Goal: Information Seeking & Learning: Learn about a topic

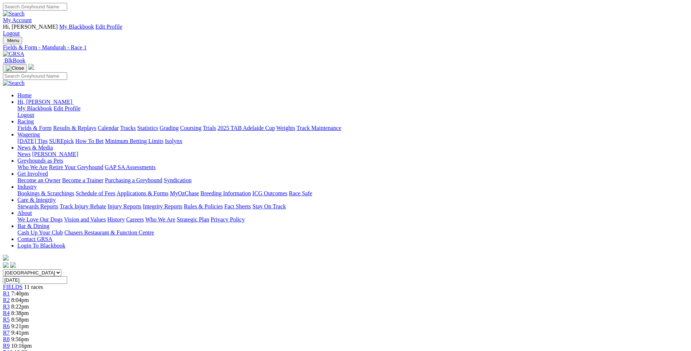
click at [10, 297] on span "R2" at bounding box center [6, 300] width 7 height 6
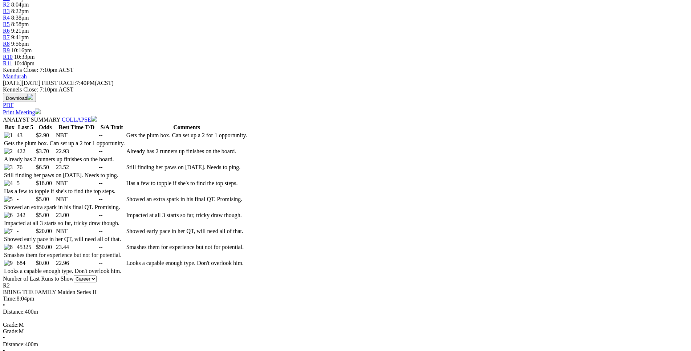
scroll to position [296, 0]
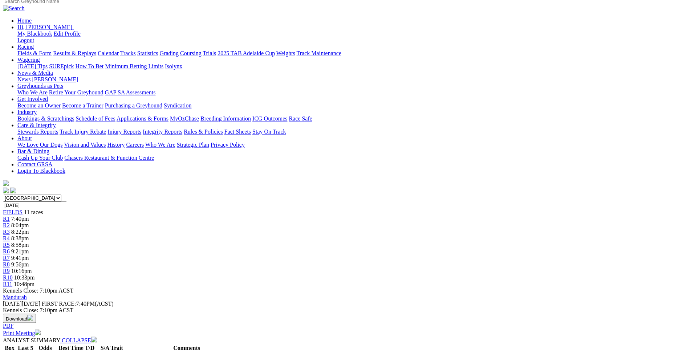
scroll to position [74, 0]
click at [29, 229] on span "8:22pm" at bounding box center [20, 232] width 18 height 6
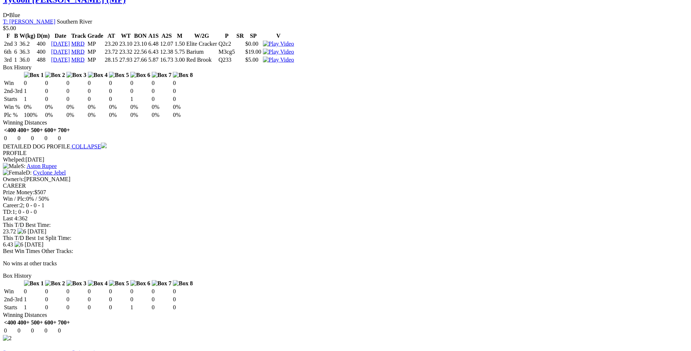
scroll to position [814, 0]
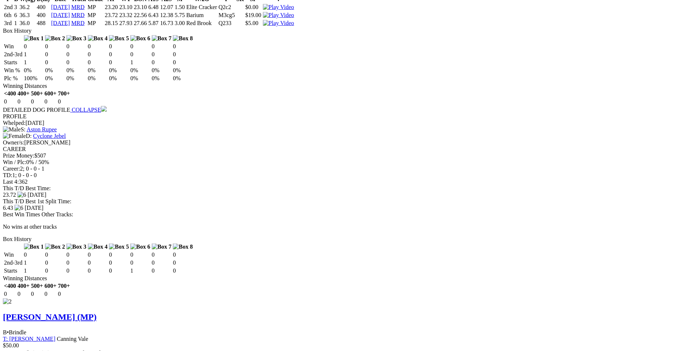
drag, startPoint x: 106, startPoint y: 255, endPoint x: 432, endPoint y: 265, distance: 326.0
copy table "F B W(kg) D(m) Date Track Grade AT WT BON A1S A2S M W/2G P SR SP V 1st 3 33.2 4…"
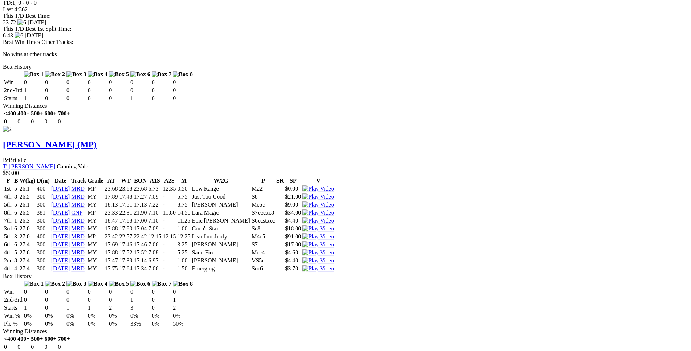
scroll to position [1000, 0]
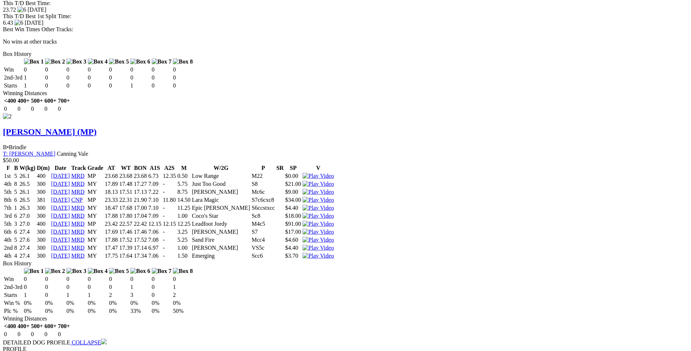
drag, startPoint x: 108, startPoint y: 175, endPoint x: 429, endPoint y: 180, distance: 321.2
copy table "F B W(kg) D(m) Date Track Grade AT WT BON A1S A2S M W/2G P SR SP V 3rd 5 30.6 3…"
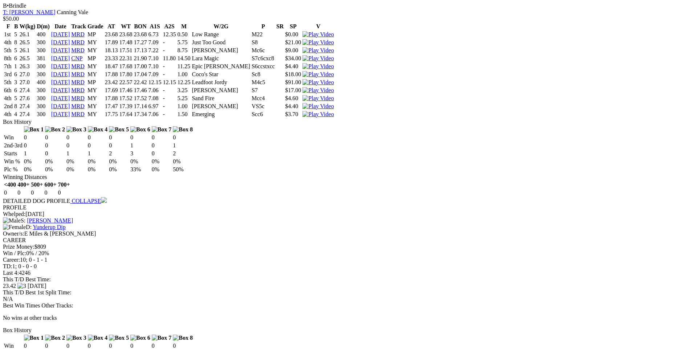
scroll to position [1185, 0]
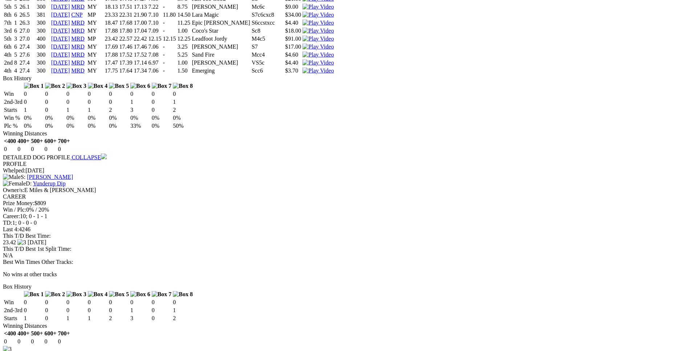
drag, startPoint x: 107, startPoint y: 123, endPoint x: 430, endPoint y: 125, distance: 323.3
copy tr "3rd 1 30.8 520 30 Jul 25 CNP MC 30.48 30.38 30.02 5.57 18.82 1.50 Rapido Warrio…"
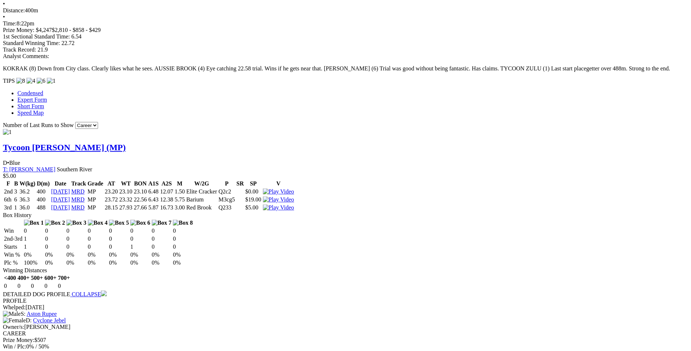
scroll to position [630, 0]
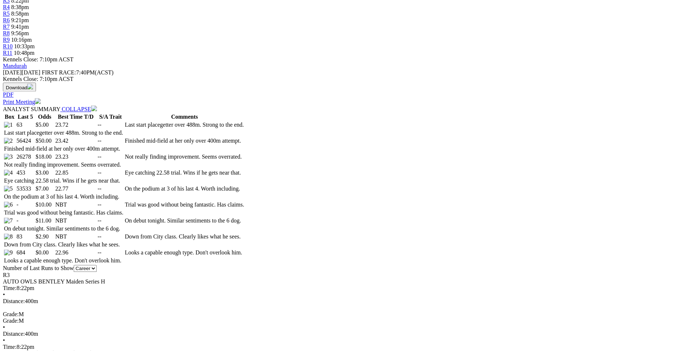
scroll to position [260, 0]
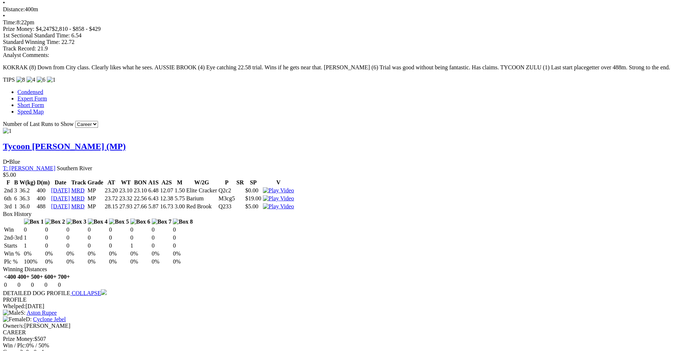
scroll to position [631, 0]
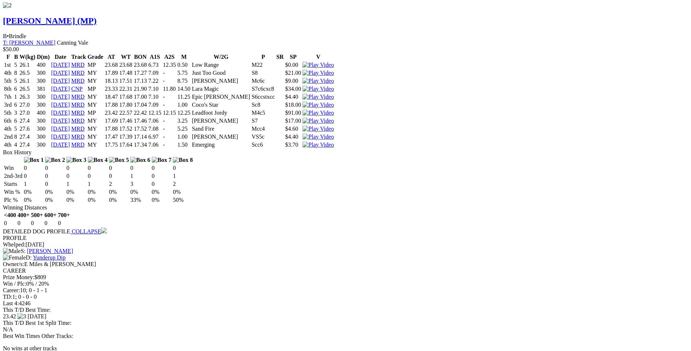
scroll to position [1112, 0]
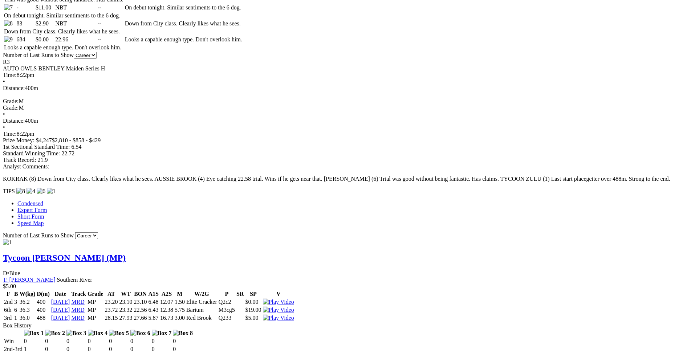
scroll to position [520, 0]
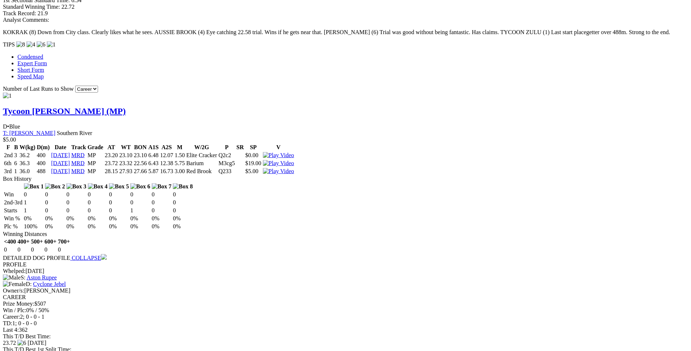
scroll to position [668, 0]
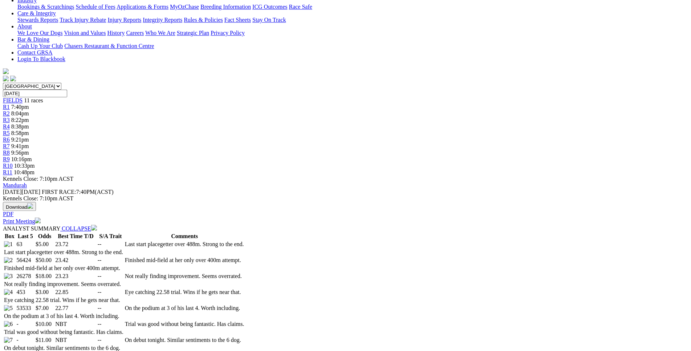
scroll to position [186, 0]
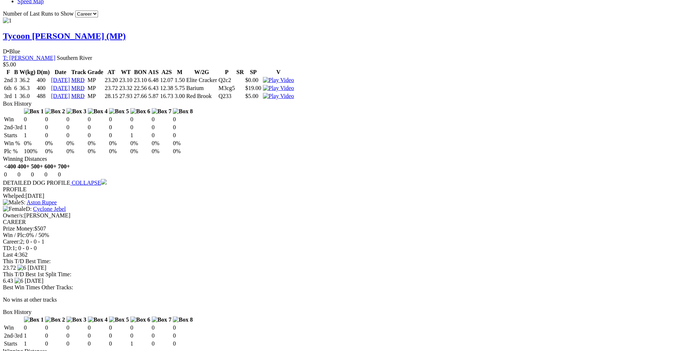
scroll to position [742, 0]
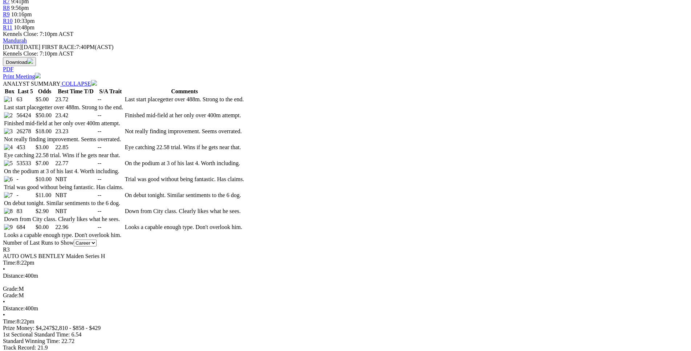
scroll to position [334, 0]
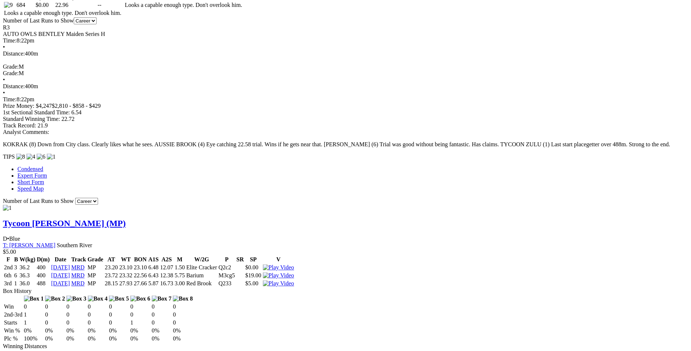
scroll to position [556, 0]
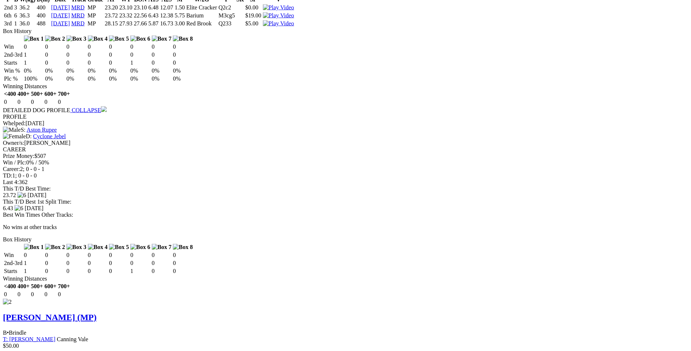
scroll to position [815, 0]
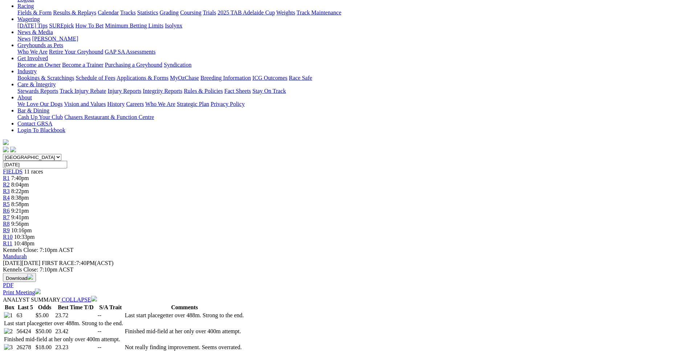
scroll to position [0, 0]
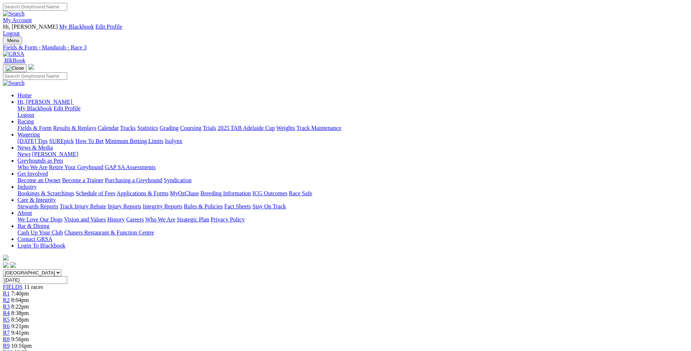
click at [29, 310] on span "8:38pm" at bounding box center [20, 313] width 18 height 6
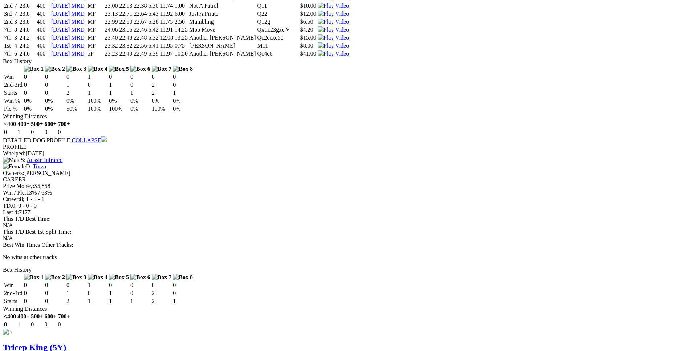
scroll to position [1296, 0]
drag, startPoint x: 106, startPoint y: 183, endPoint x: 429, endPoint y: 198, distance: 323.3
copy table "F B W(kg) D(m) Date Track Grade AT WT BON A1S A2S M W/2G P SR SP V 2nd 3 25.3 3…"
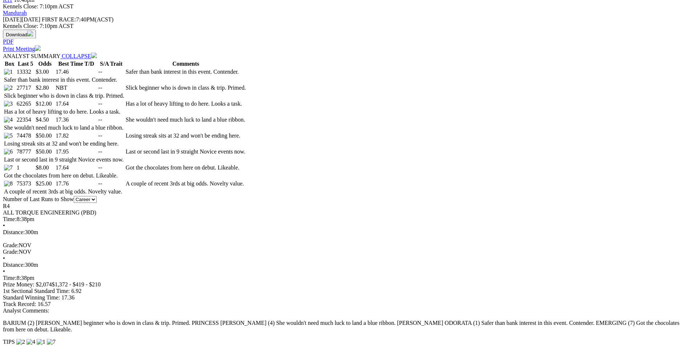
scroll to position [0, 0]
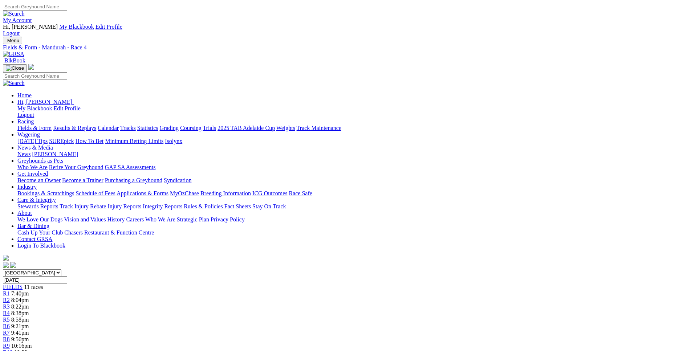
click at [10, 317] on link "R5" at bounding box center [6, 320] width 7 height 6
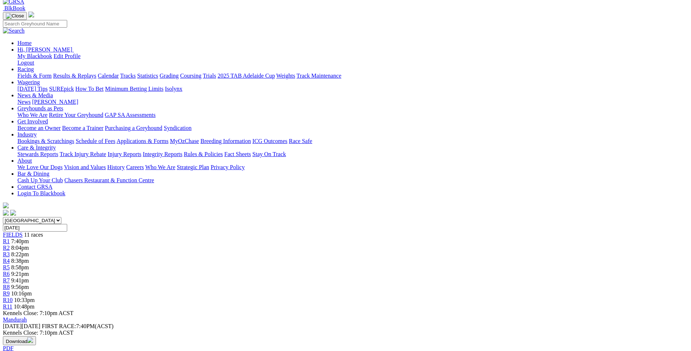
scroll to position [37, 0]
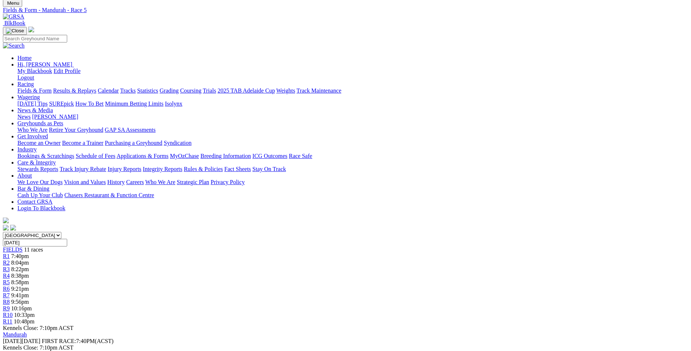
click at [29, 286] on span "9:21pm" at bounding box center [20, 289] width 18 height 6
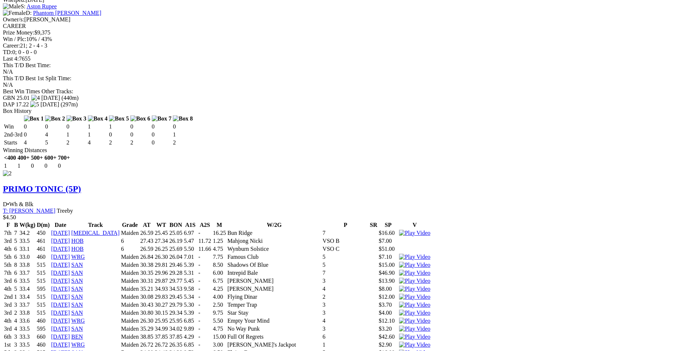
scroll to position [1074, 0]
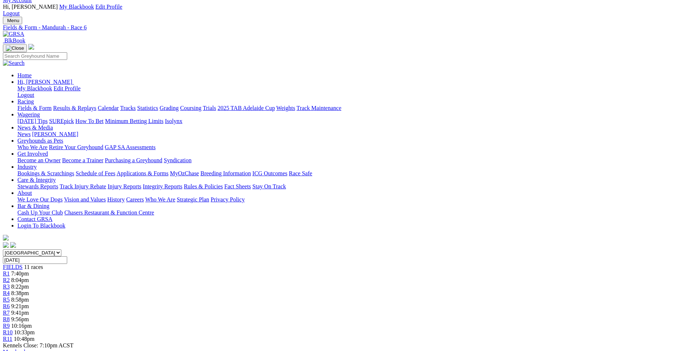
scroll to position [0, 0]
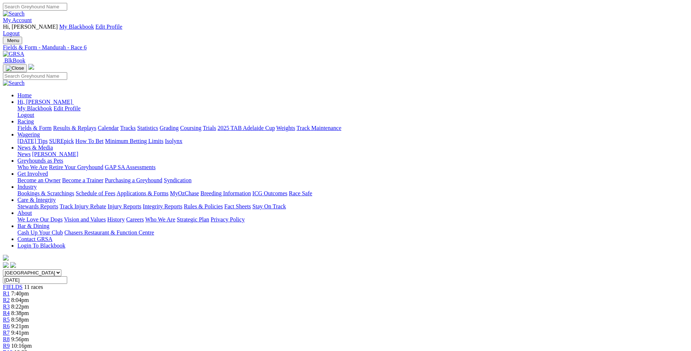
click at [10, 330] on span "R7" at bounding box center [6, 333] width 7 height 6
click at [29, 336] on span "9:56pm" at bounding box center [20, 339] width 18 height 6
click at [10, 343] on link "R9" at bounding box center [6, 346] width 7 height 6
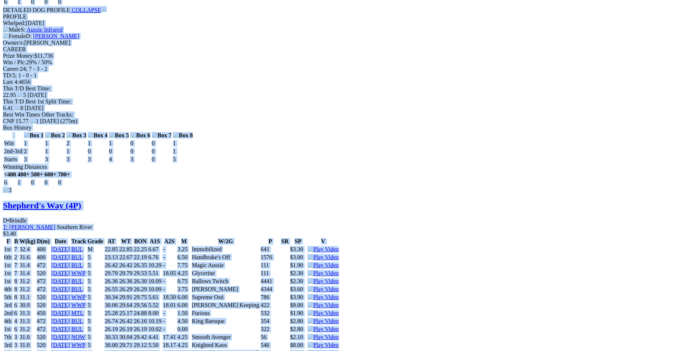
scroll to position [1778, 0]
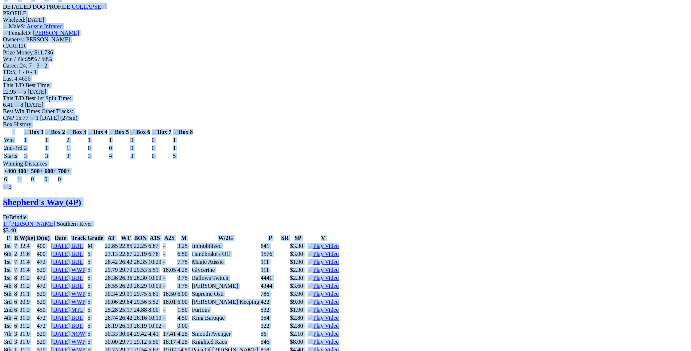
drag, startPoint x: 105, startPoint y: 95, endPoint x: 492, endPoint y: 263, distance: 420.9
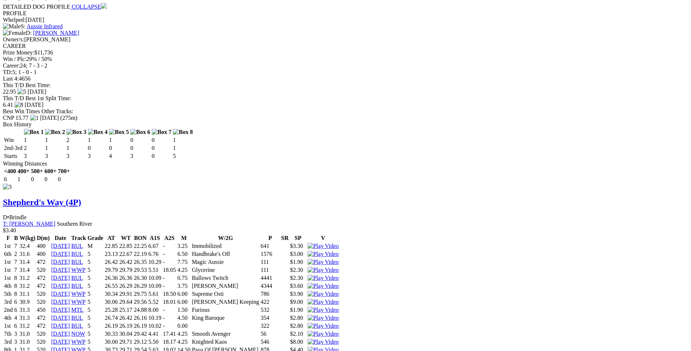
drag, startPoint x: 453, startPoint y: 276, endPoint x: 445, endPoint y: 284, distance: 11.3
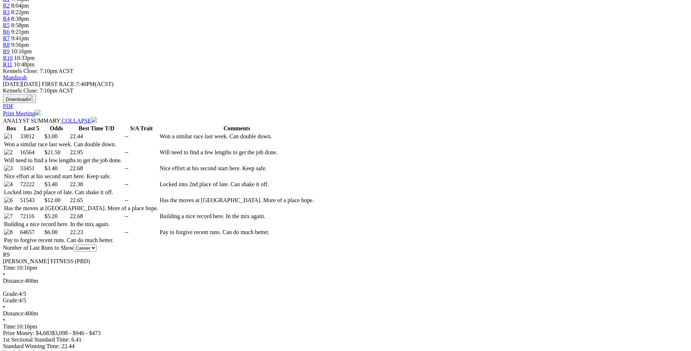
scroll to position [296, 0]
drag, startPoint x: 100, startPoint y: 93, endPoint x: 421, endPoint y: 302, distance: 383.1
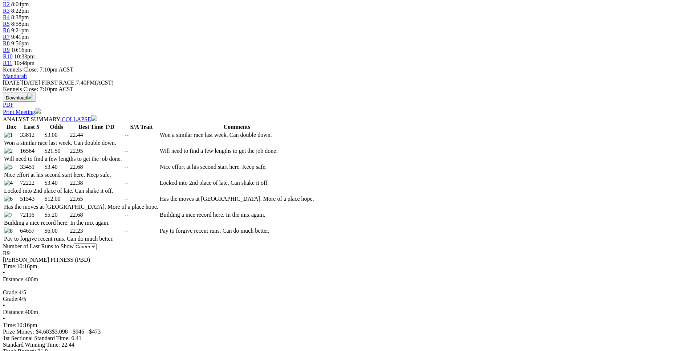
drag, startPoint x: 104, startPoint y: 89, endPoint x: 404, endPoint y: 186, distance: 315.2
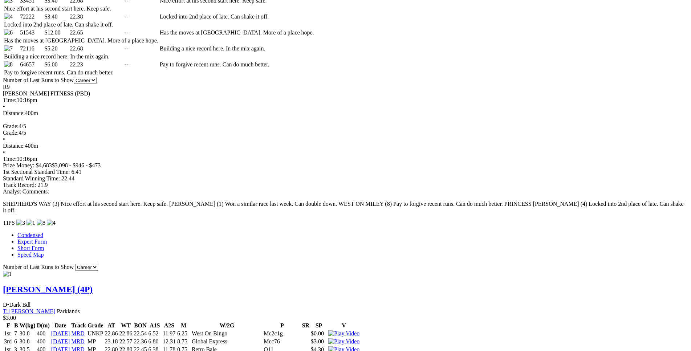
scroll to position [462, 0]
drag, startPoint x: 690, startPoint y: 351, endPoint x: 577, endPoint y: 343, distance: 113.6
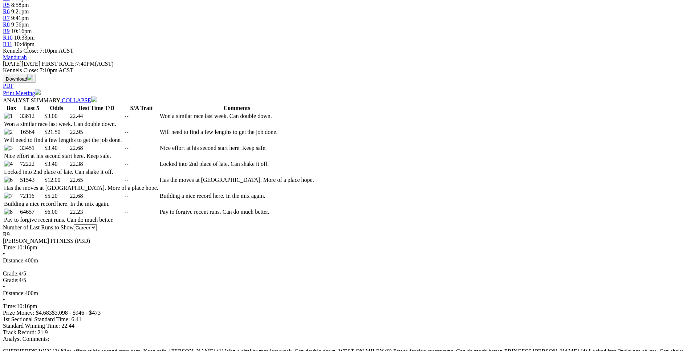
scroll to position [314, 0]
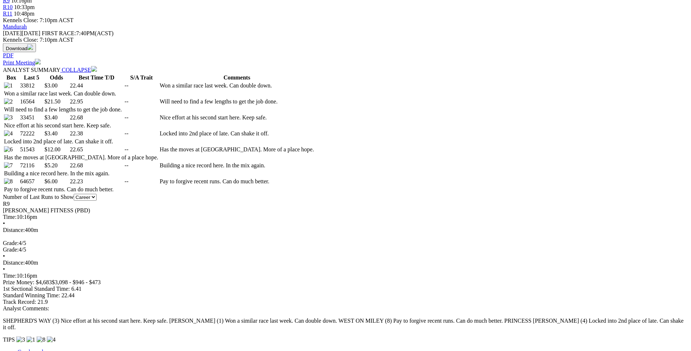
drag, startPoint x: 104, startPoint y: 74, endPoint x: 564, endPoint y: 282, distance: 504.7
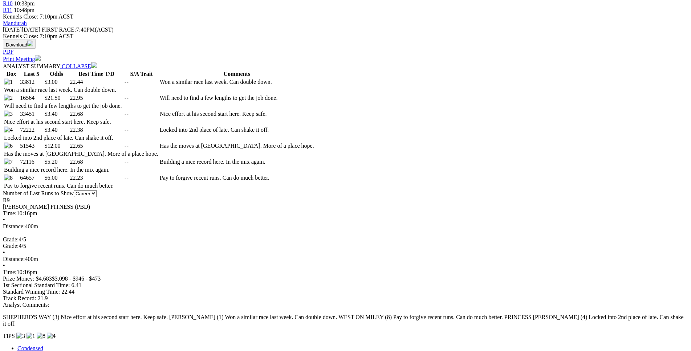
scroll to position [349, 0]
drag, startPoint x: 595, startPoint y: 287, endPoint x: 555, endPoint y: 291, distance: 40.1
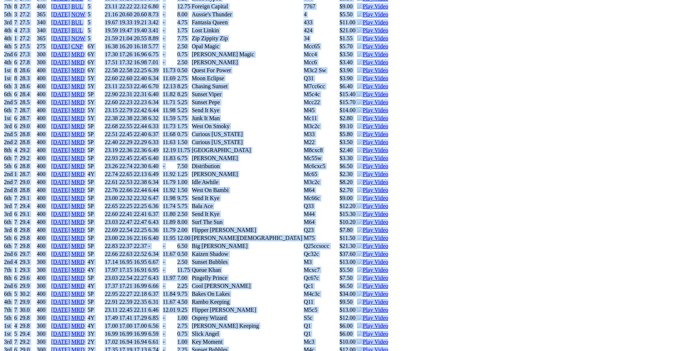
scroll to position [2573, 0]
drag, startPoint x: 113, startPoint y: 44, endPoint x: 501, endPoint y: 128, distance: 397.4
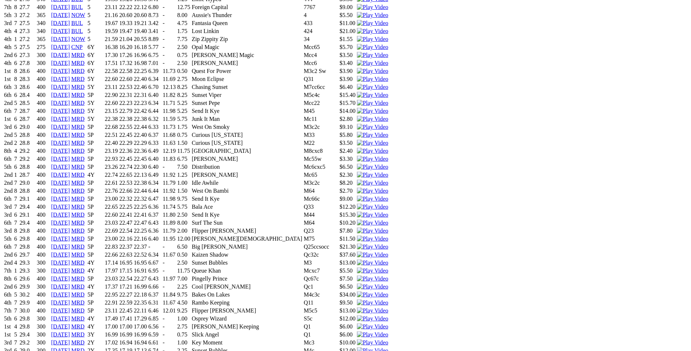
drag, startPoint x: 577, startPoint y: 341, endPoint x: 545, endPoint y: 298, distance: 53.5
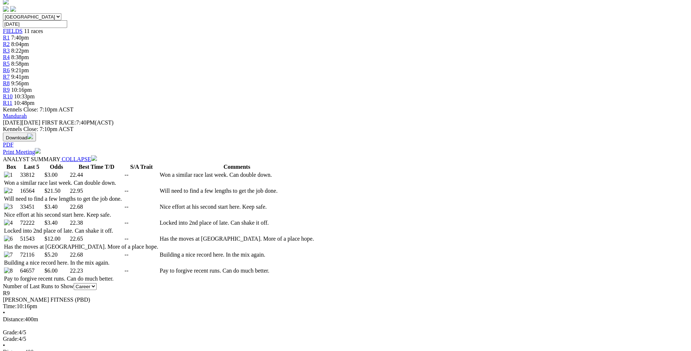
scroll to position [257, 0]
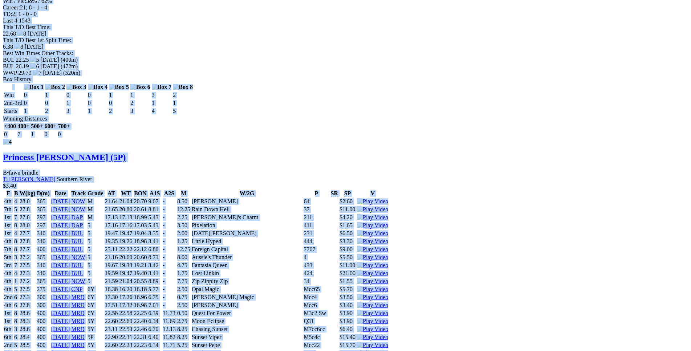
scroll to position [2332, 0]
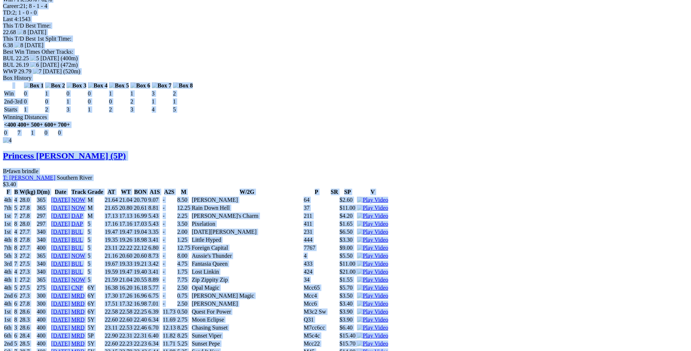
drag, startPoint x: 107, startPoint y: 131, endPoint x: 584, endPoint y: 240, distance: 489.4
copy div "Macaroni Monelli (4P) D • Dark Bdl T: Trevor Augustin Parklands $3.00 F B W(kg)…"
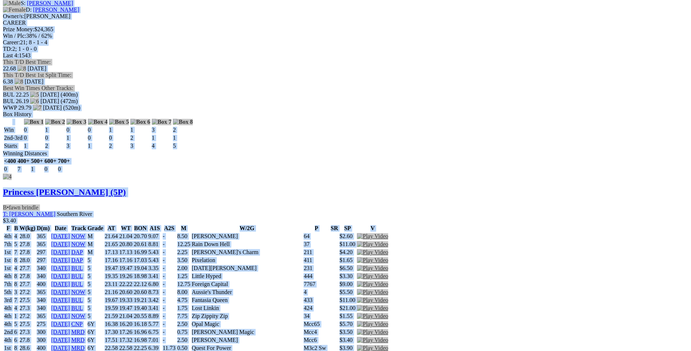
scroll to position [0, 0]
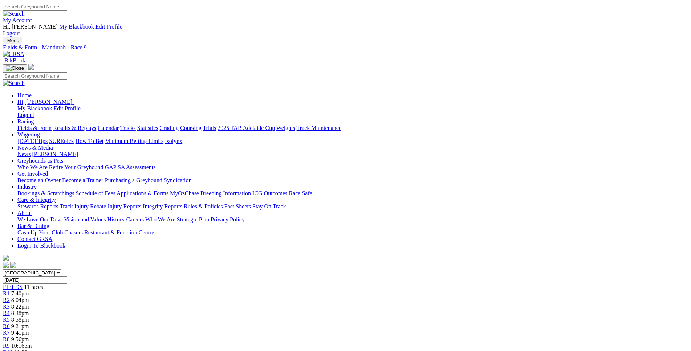
click at [516, 349] on div "R10 10:33pm" at bounding box center [345, 352] width 685 height 7
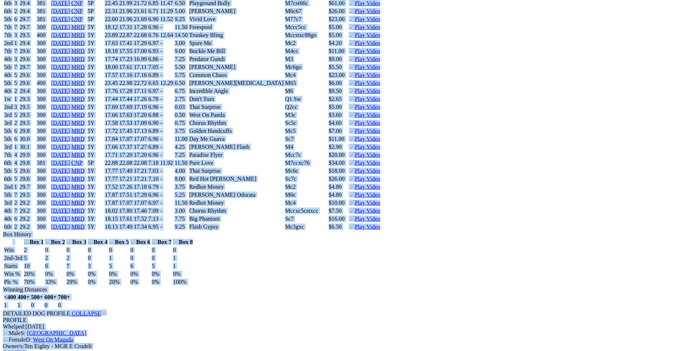
scroll to position [1741, 0]
drag, startPoint x: 104, startPoint y: 133, endPoint x: 573, endPoint y: 138, distance: 469.4
copy div "Yunderup Tiger (5Y) D • Dark Bdl T: Michael Rylands Canning Vale $15.00 F B W(k…"
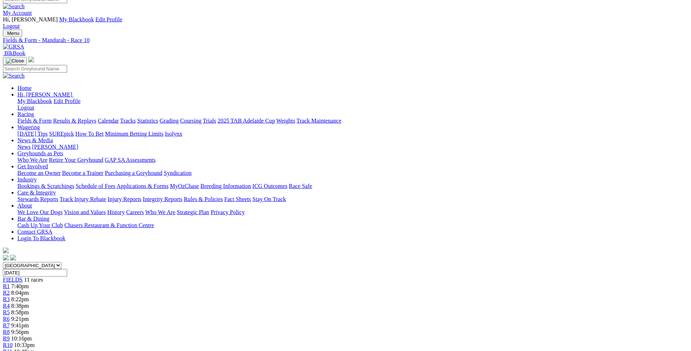
scroll to position [0, 0]
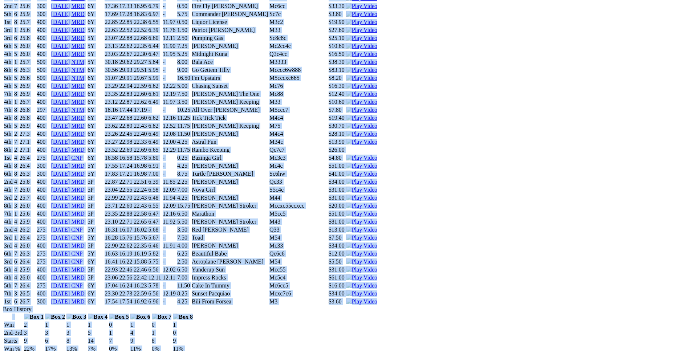
scroll to position [4149, 0]
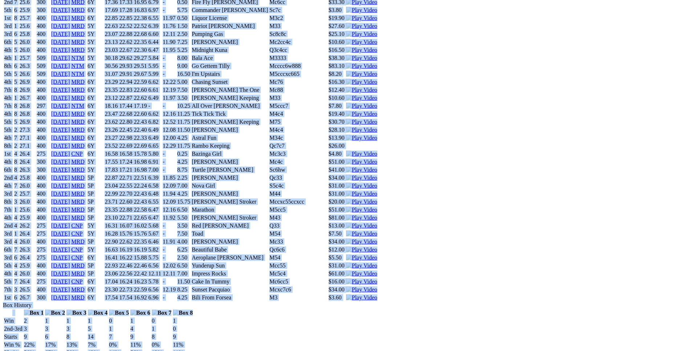
drag, startPoint x: 107, startPoint y: 120, endPoint x: 579, endPoint y: 254, distance: 490.9
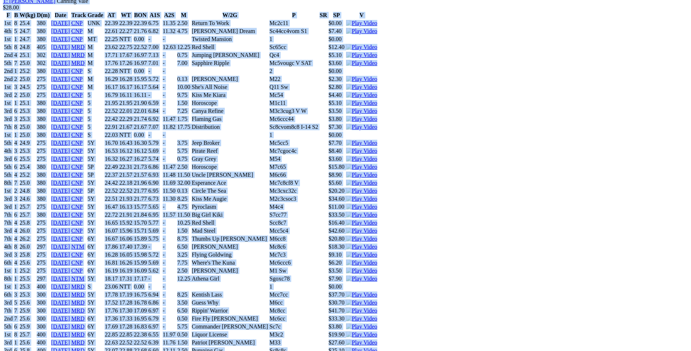
copy div "Yunderup Sun (5P) D • Brindle T: [PERSON_NAME] Canning Vale $2.00 F B W(kg) D(m…"
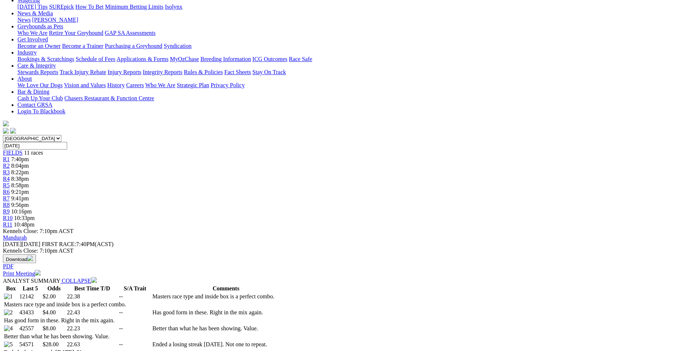
scroll to position [0, 0]
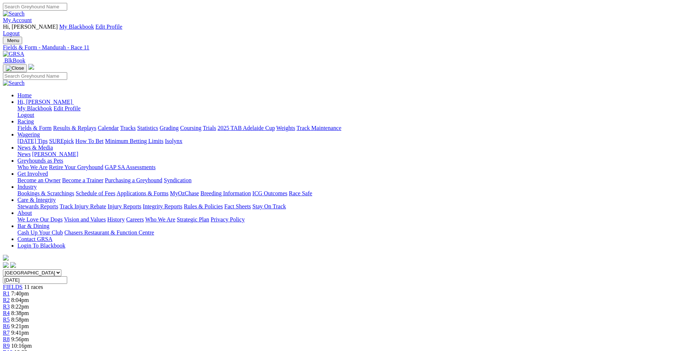
click at [469, 343] on div "R9 10:16pm" at bounding box center [345, 346] width 685 height 7
click at [35, 349] on span "10:33pm" at bounding box center [24, 352] width 21 height 6
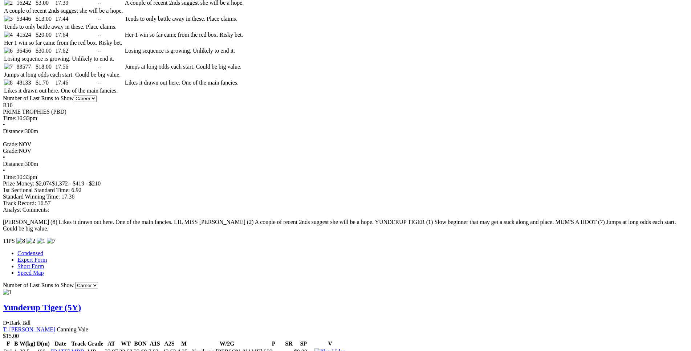
scroll to position [259, 0]
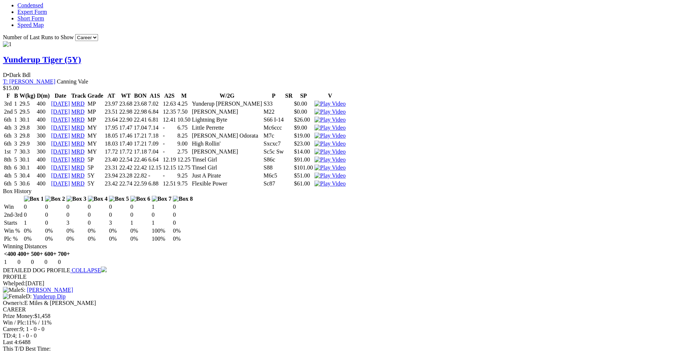
scroll to position [695, 0]
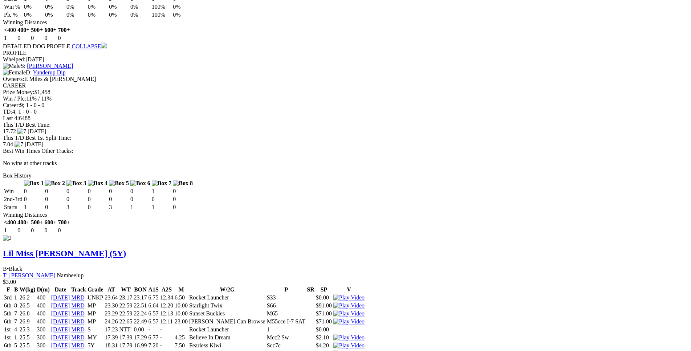
scroll to position [917, 0]
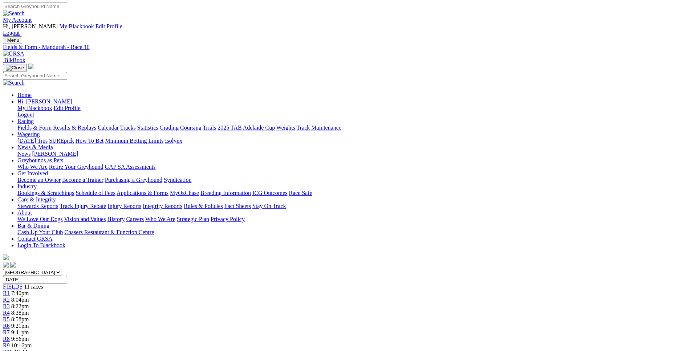
scroll to position [0, 0]
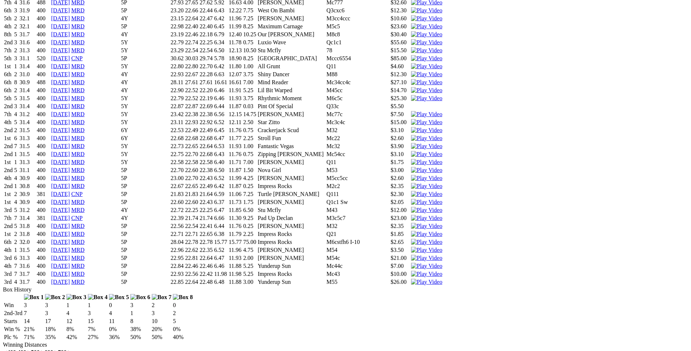
scroll to position [2070, 0]
